Goal: Transaction & Acquisition: Purchase product/service

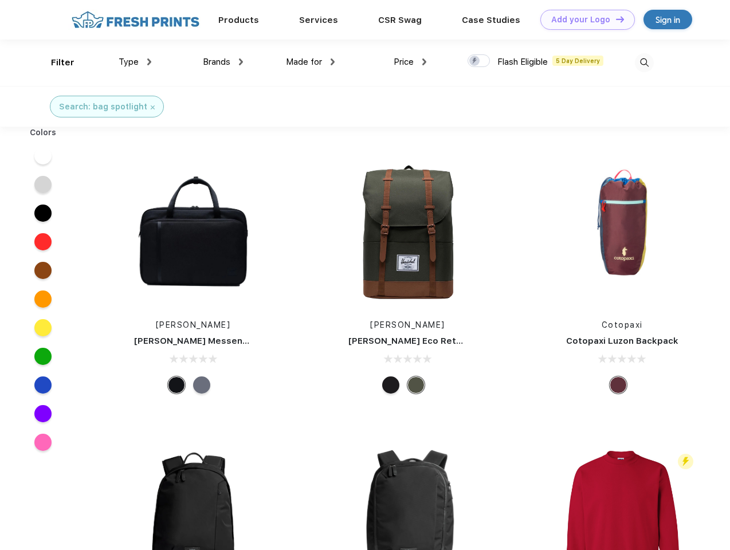
click at [584, 19] on link "Add your Logo Design Tool" at bounding box center [588, 20] width 95 height 20
click at [0, 0] on div "Design Tool" at bounding box center [0, 0] width 0 height 0
click at [615, 19] on link "Add your Logo Design Tool" at bounding box center [588, 20] width 95 height 20
click at [55, 62] on div "Filter" at bounding box center [63, 62] width 24 height 13
click at [135, 62] on span "Type" at bounding box center [129, 62] width 20 height 10
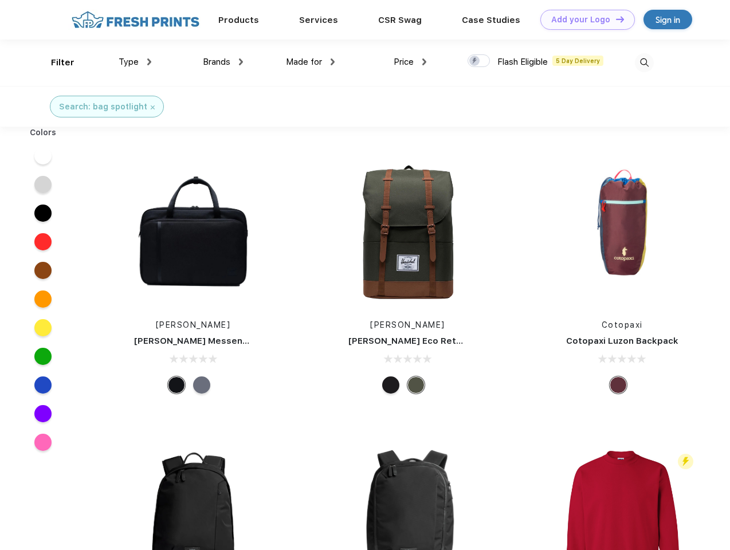
click at [223, 62] on span "Brands" at bounding box center [217, 62] width 28 height 10
click at [311, 62] on span "Made for" at bounding box center [304, 62] width 36 height 10
click at [410, 62] on span "Price" at bounding box center [404, 62] width 20 height 10
click at [479, 61] on div at bounding box center [479, 60] width 22 height 13
click at [475, 61] on input "checkbox" at bounding box center [471, 57] width 7 height 7
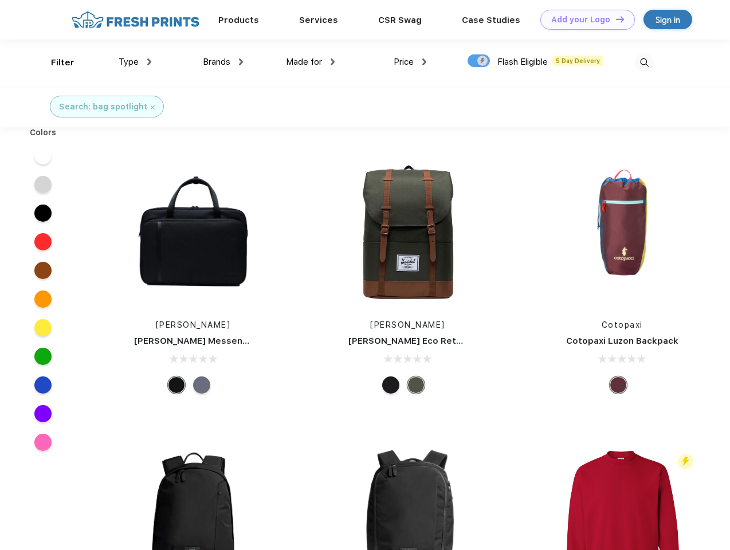
click at [644, 62] on img at bounding box center [644, 62] width 19 height 19
